Goal: Task Accomplishment & Management: Manage account settings

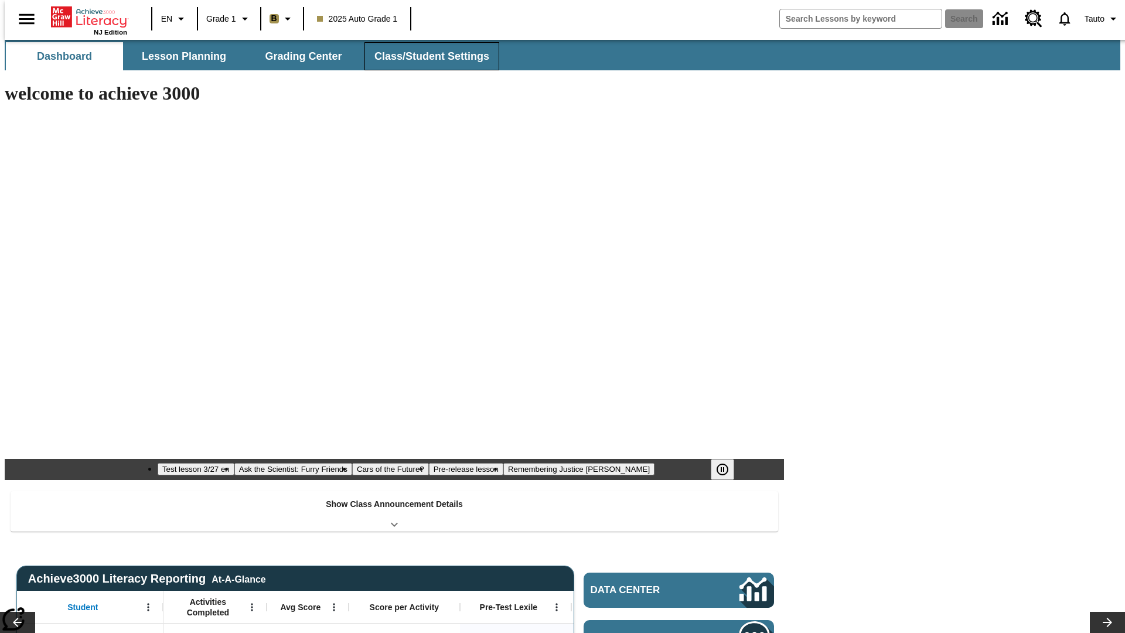
click at [426, 56] on span "Class/Student Settings" at bounding box center [431, 56] width 115 height 13
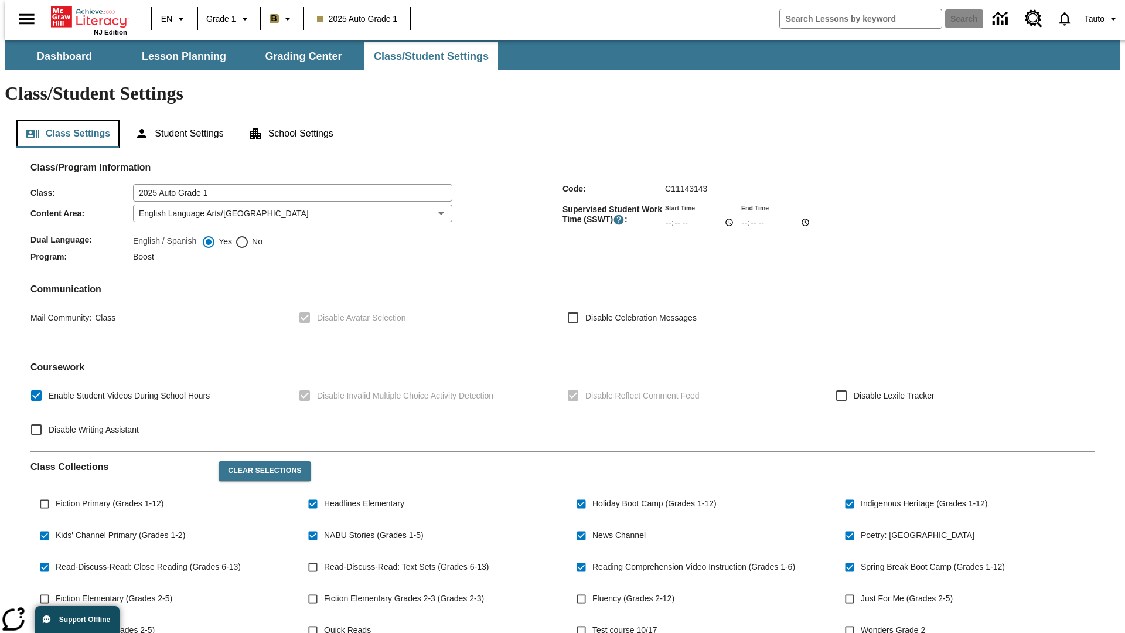
click at [63, 120] on button "Class Settings" at bounding box center [67, 134] width 103 height 28
click at [106, 497] on span "Fiction Primary (Grades 1-12)" at bounding box center [110, 503] width 108 height 12
click at [56, 493] on input "Fiction Primary (Grades 1-12)" at bounding box center [44, 504] width 22 height 22
checkbox input "true"
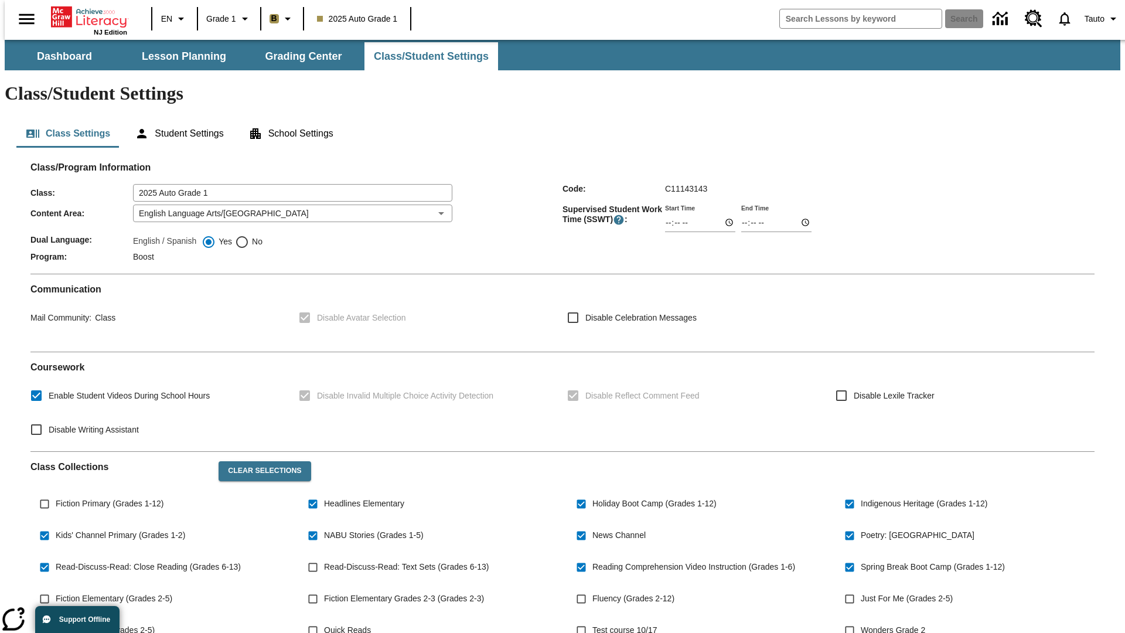
scroll to position [172, 0]
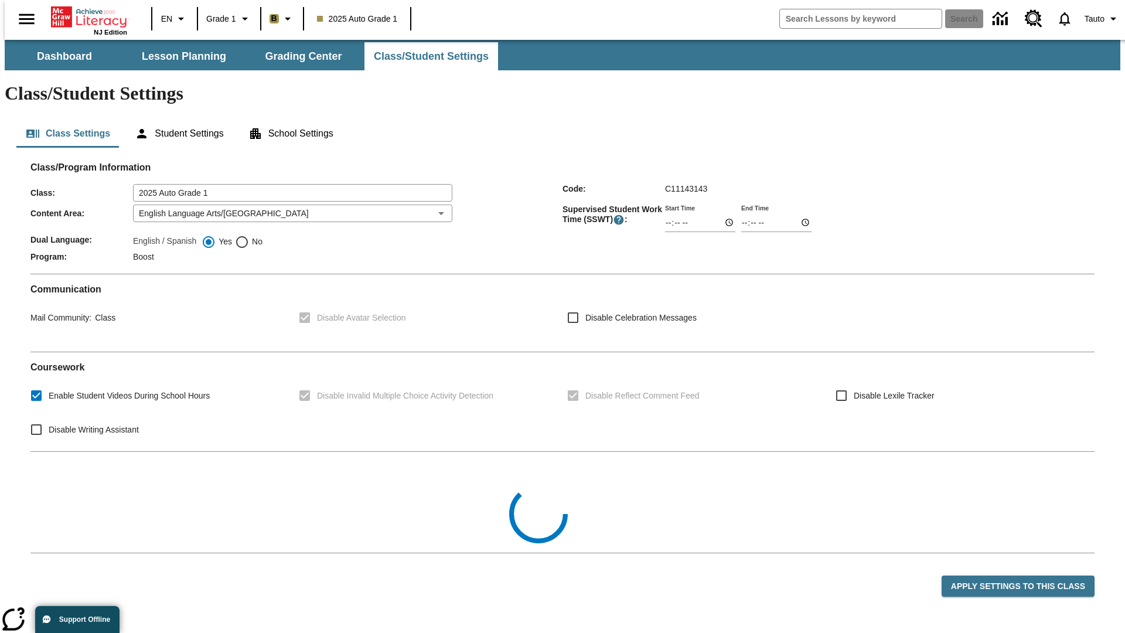
scroll to position [172, 0]
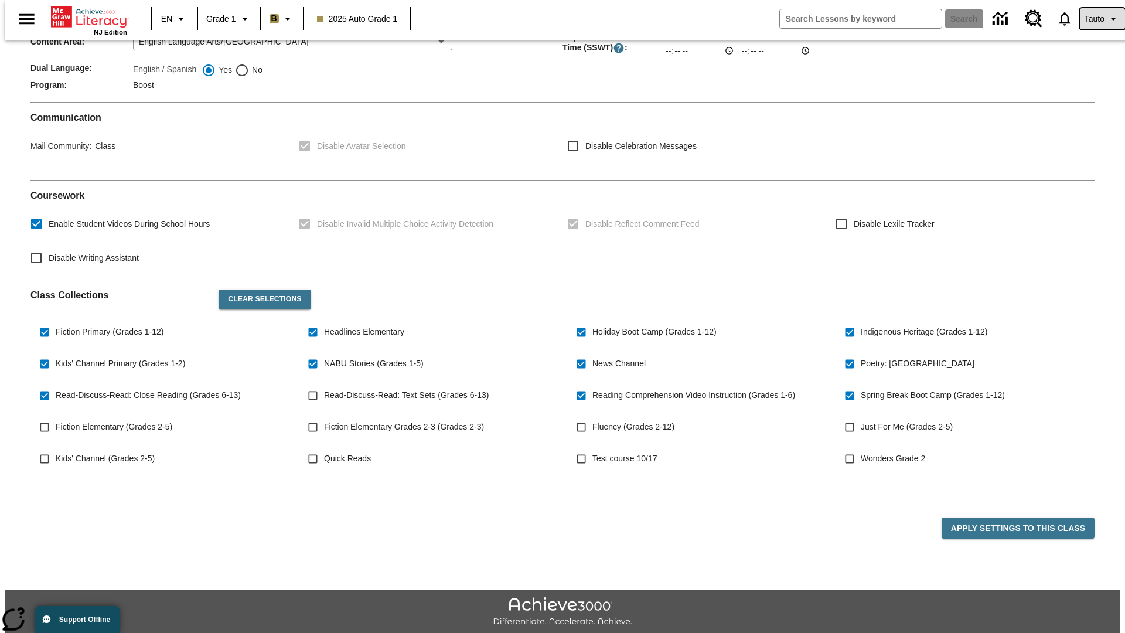
click at [1096, 19] on span "Tauto" at bounding box center [1094, 19] width 20 height 12
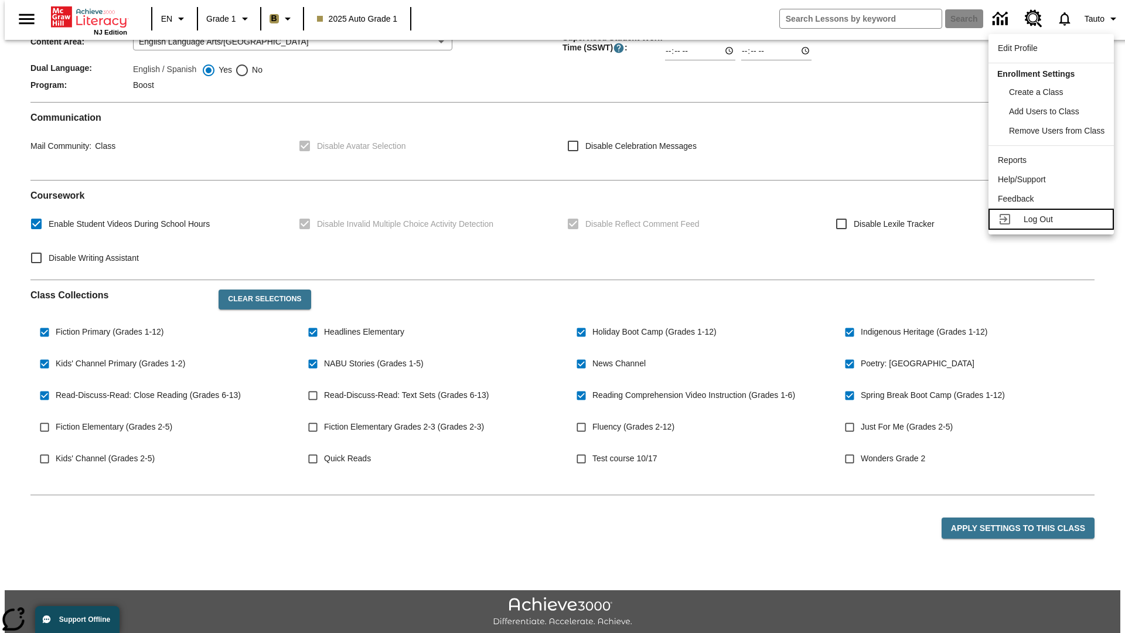
click at [1052, 219] on span "Log Out" at bounding box center [1037, 218] width 29 height 9
